Goal: Task Accomplishment & Management: Use online tool/utility

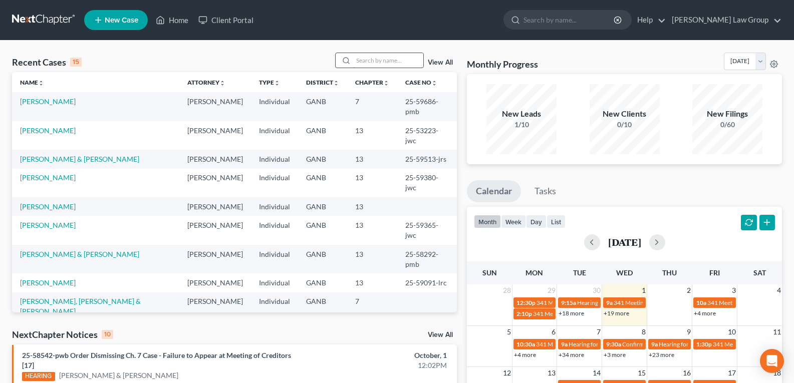
click at [384, 66] on input "search" at bounding box center [388, 60] width 70 height 15
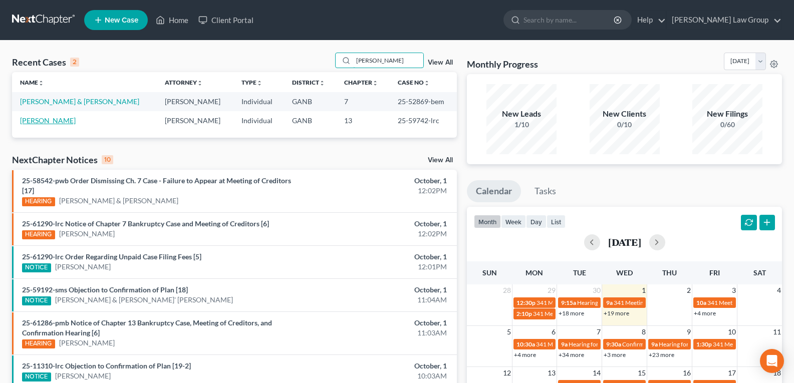
type input "[PERSON_NAME]"
click at [45, 122] on link "[PERSON_NAME]" at bounding box center [48, 120] width 56 height 9
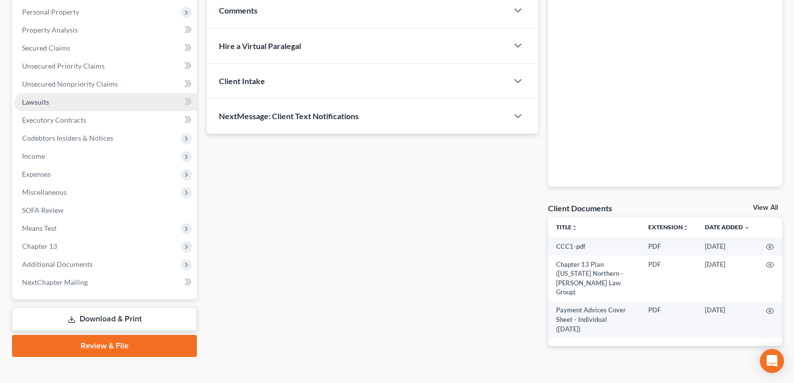
scroll to position [185, 0]
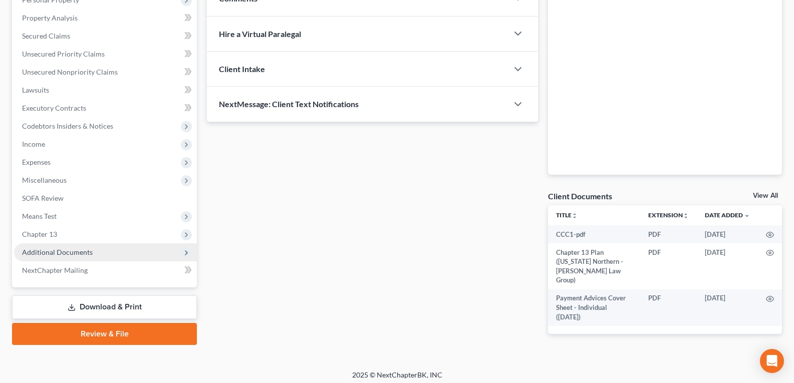
click at [44, 250] on span "Additional Documents" at bounding box center [57, 252] width 71 height 9
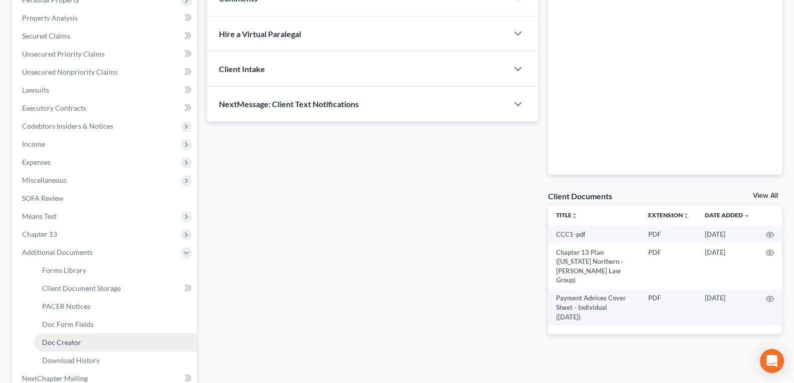
drag, startPoint x: 56, startPoint y: 342, endPoint x: 315, endPoint y: 283, distance: 265.8
click at [56, 343] on span "Doc Creator" at bounding box center [61, 342] width 39 height 9
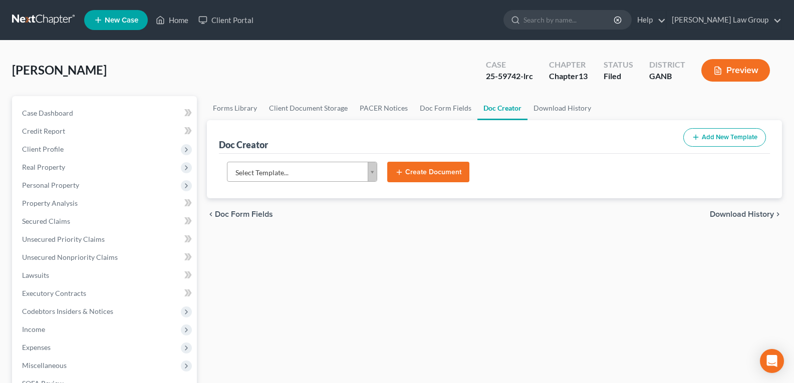
click at [373, 176] on body "Home New Case Client Portal [PERSON_NAME] Law Group [EMAIL_ADDRESS][DOMAIN_NAME…" at bounding box center [397, 338] width 794 height 677
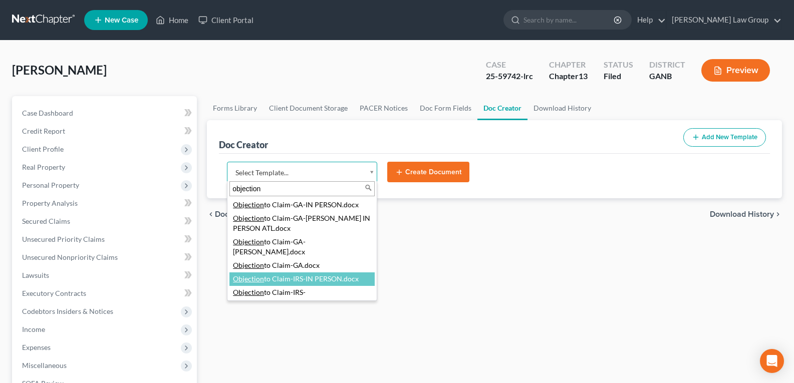
type input "objection"
select select "116617"
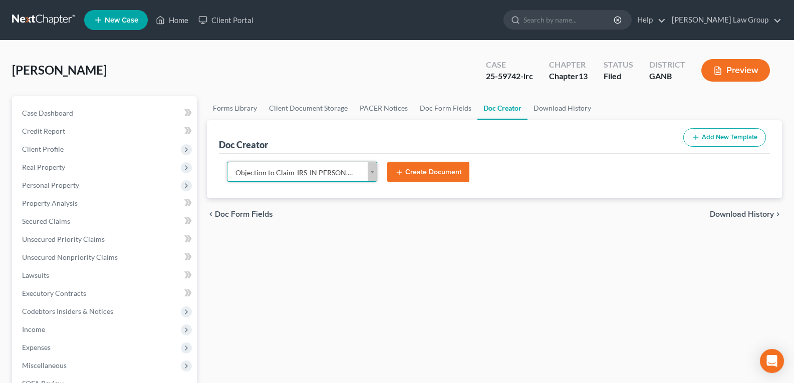
click at [414, 175] on button "Create Document" at bounding box center [428, 172] width 82 height 21
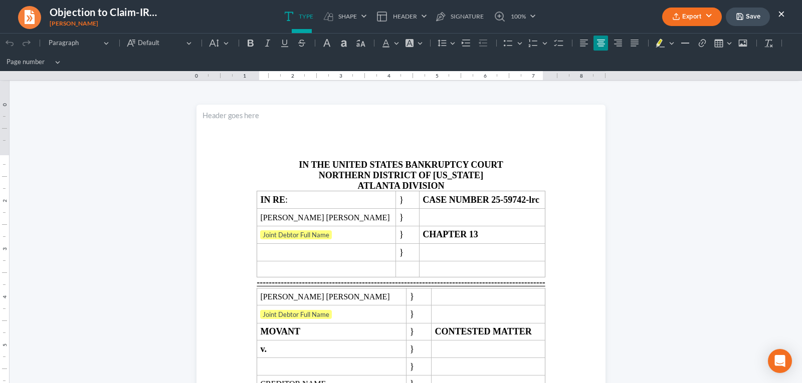
click at [708, 24] on button "Export" at bounding box center [692, 17] width 60 height 19
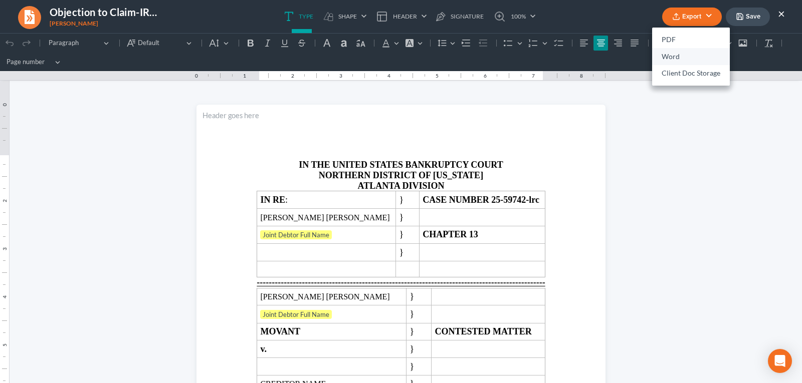
click at [686, 59] on link "Word" at bounding box center [691, 56] width 78 height 17
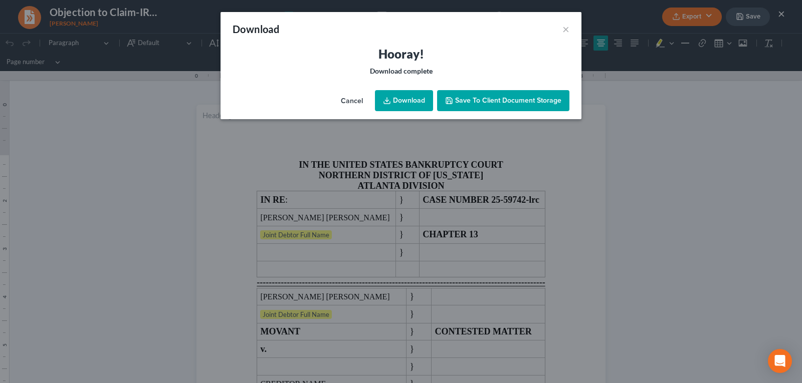
click at [402, 98] on link "Download" at bounding box center [404, 100] width 58 height 21
click at [565, 26] on button "×" at bounding box center [565, 29] width 7 height 12
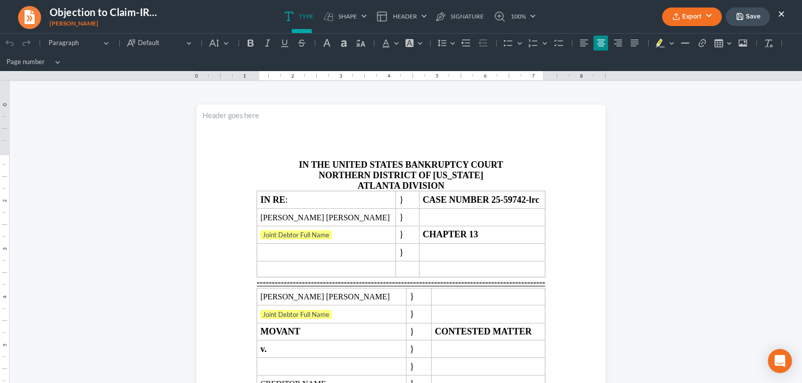
click at [751, 17] on button "Save" at bounding box center [748, 17] width 44 height 19
click at [780, 16] on button "×" at bounding box center [781, 14] width 7 height 12
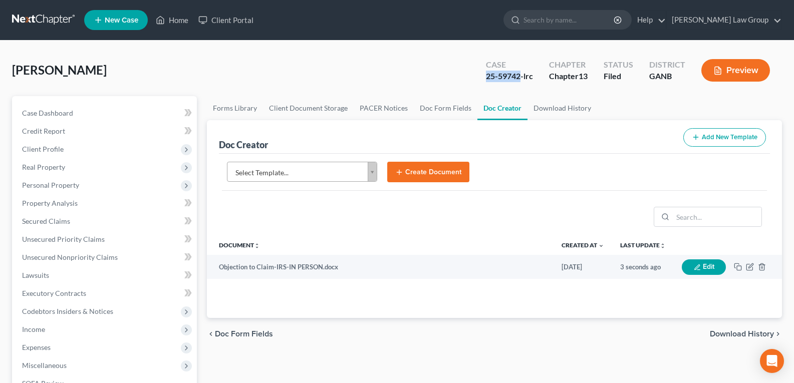
drag, startPoint x: 478, startPoint y: 80, endPoint x: 521, endPoint y: 86, distance: 44.0
click at [521, 86] on div "Case 25-59742-lrc" at bounding box center [509, 72] width 63 height 30
copy div "25-59742"
